Goal: Find specific page/section: Find specific page/section

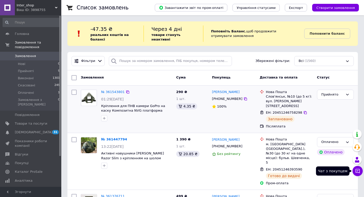
drag, startPoint x: 358, startPoint y: 173, endPoint x: 284, endPoint y: 111, distance: 96.8
click at [358, 173] on icon at bounding box center [357, 171] width 5 height 5
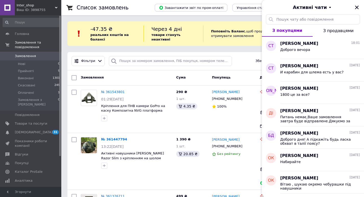
click at [53, 6] on span "Inter_shop" at bounding box center [36, 5] width 38 height 5
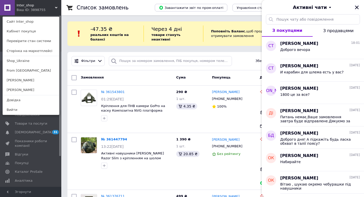
click at [359, 7] on icon "Закрити" at bounding box center [357, 7] width 5 height 5
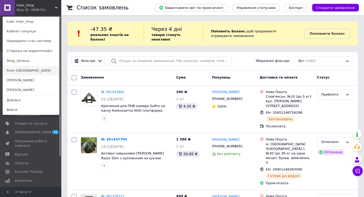
click at [24, 71] on link "From [GEOGRAPHIC_DATA]" at bounding box center [31, 71] width 56 height 10
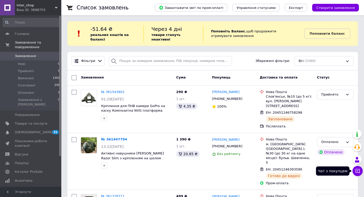
click at [357, 172] on icon at bounding box center [357, 171] width 5 height 5
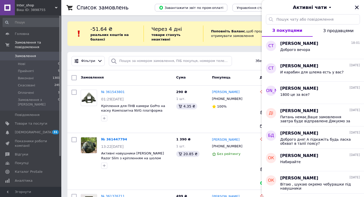
click at [357, 8] on icon "Закрити" at bounding box center [357, 8] width 4 height 4
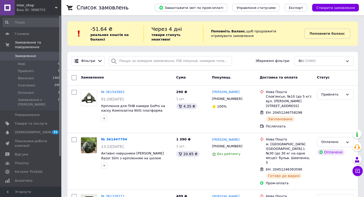
click at [21, 7] on span "Inter_shop" at bounding box center [36, 5] width 38 height 5
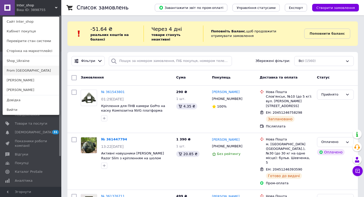
click at [26, 71] on link "From [GEOGRAPHIC_DATA]" at bounding box center [31, 71] width 56 height 10
